Goal: Answer question/provide support: Share knowledge or assist other users

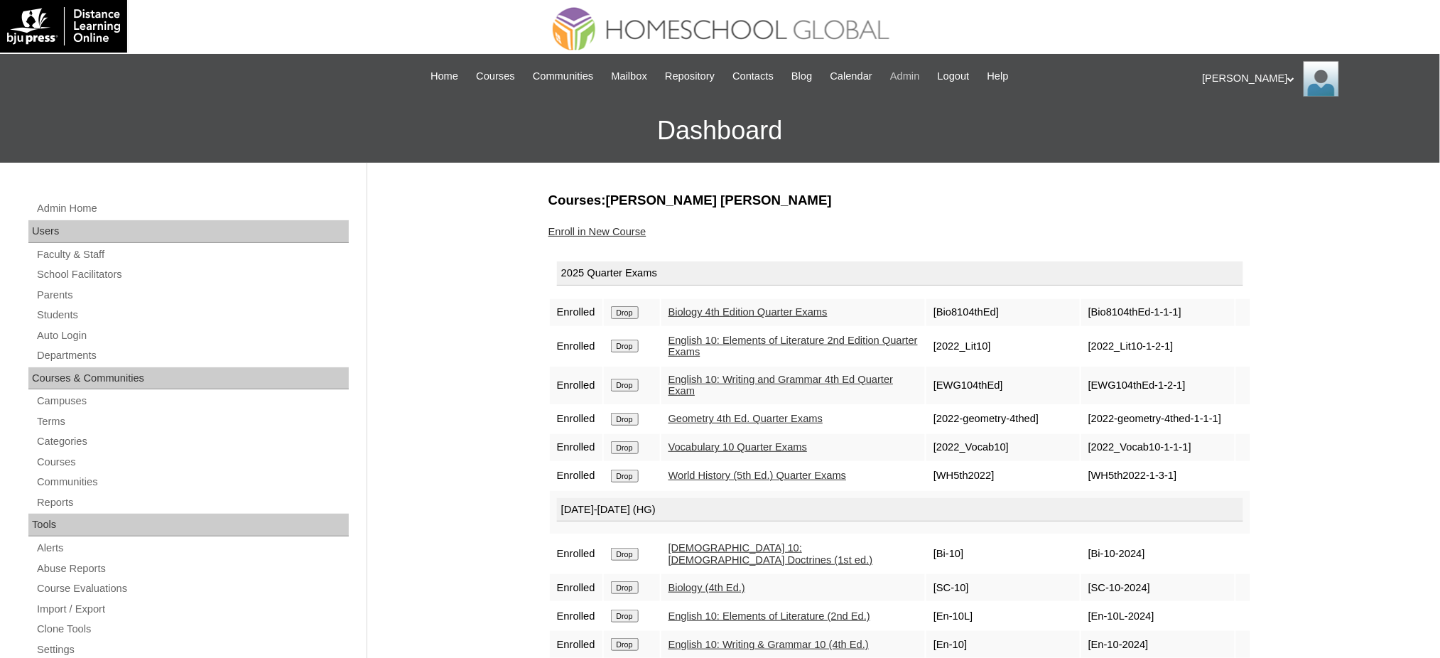
click at [915, 77] on span "Admin" at bounding box center [905, 76] width 30 height 16
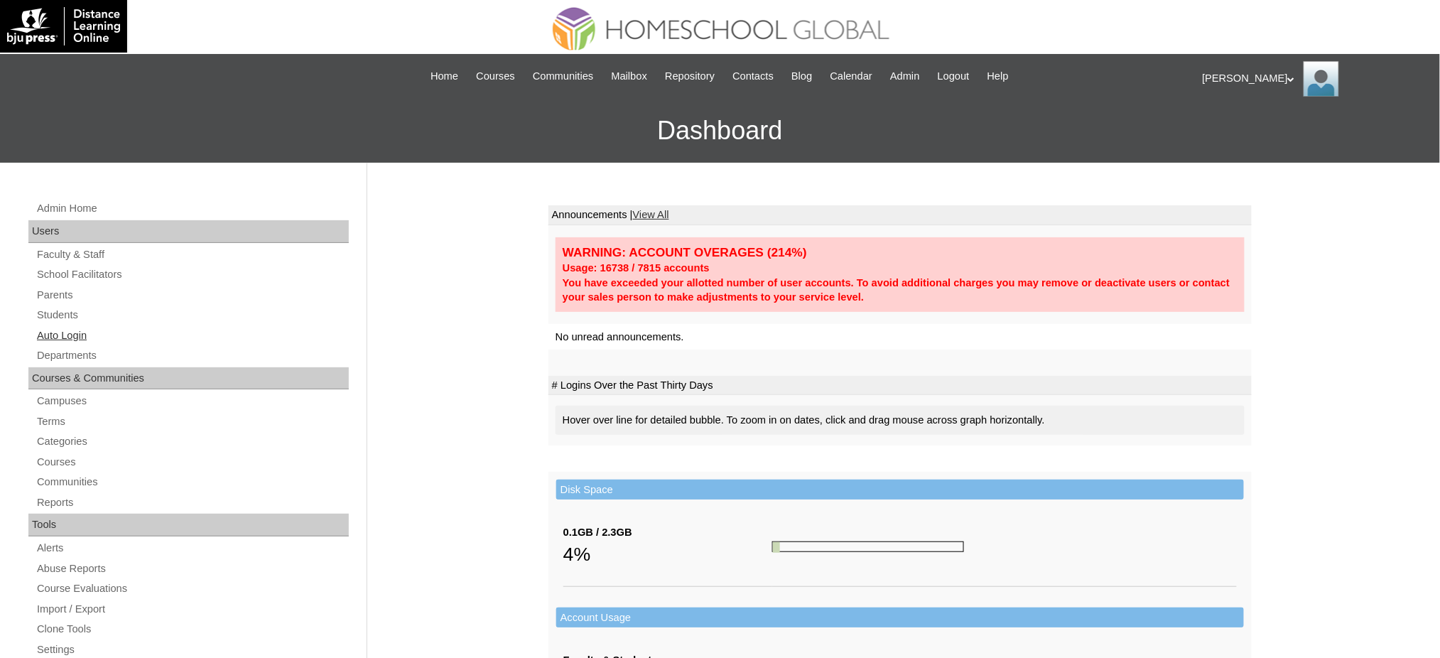
click at [65, 330] on link "Auto Login" at bounding box center [192, 336] width 313 height 18
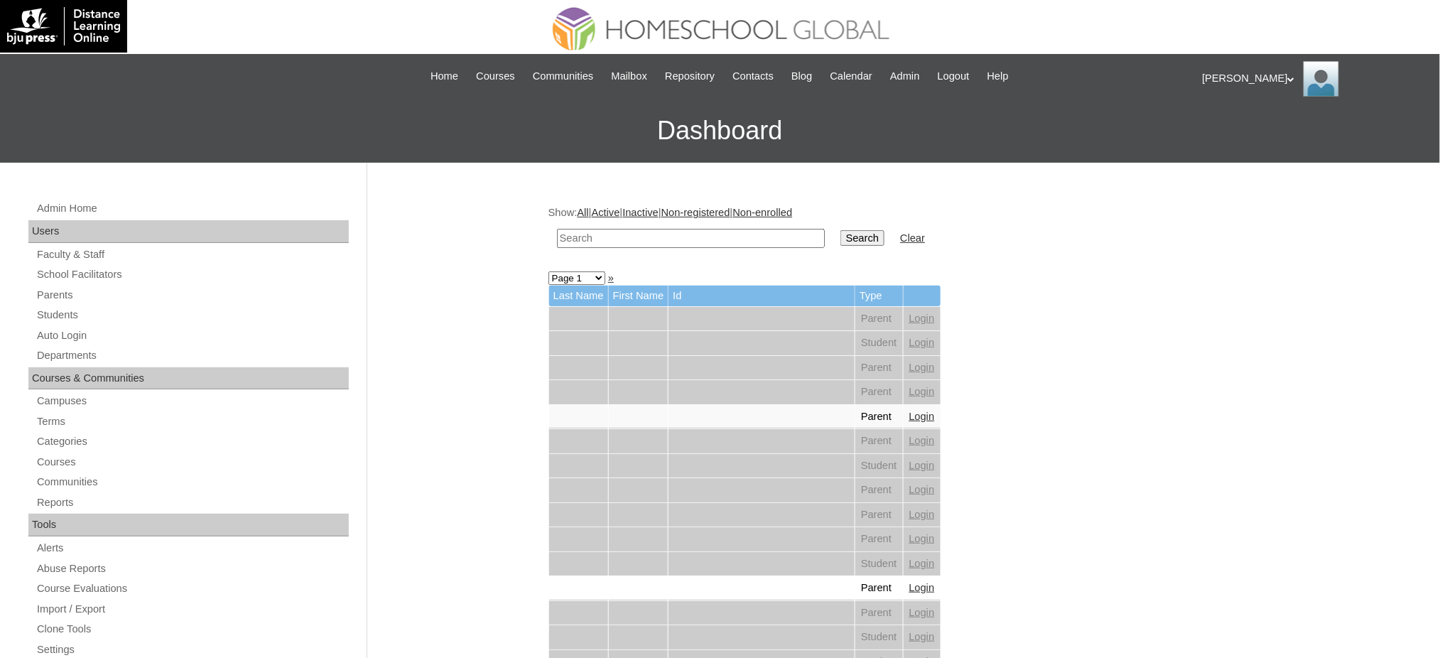
click at [607, 244] on input "text" at bounding box center [691, 238] width 268 height 19
paste input "[PERSON_NAME]"
type input "[PERSON_NAME]"
click at [841, 237] on input "Search" at bounding box center [863, 238] width 44 height 16
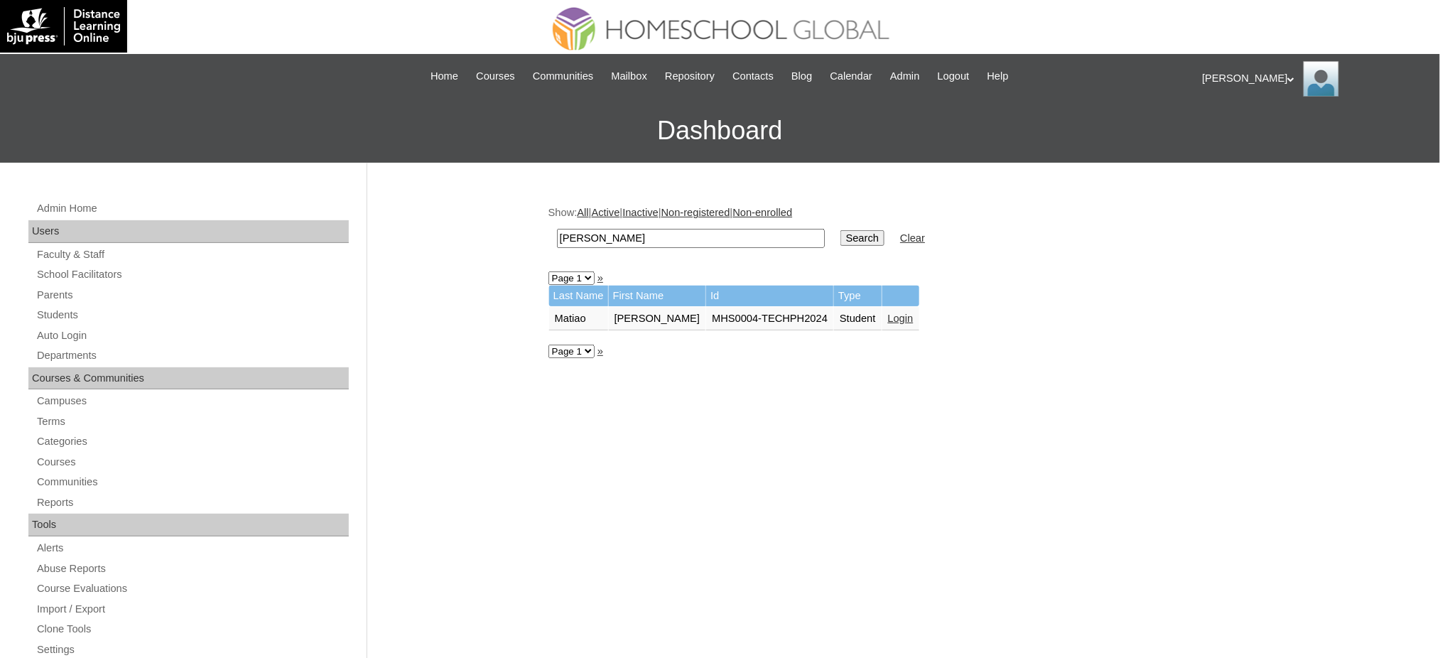
click at [890, 313] on link "Login" at bounding box center [901, 318] width 26 height 11
